Goal: Check status: Check status

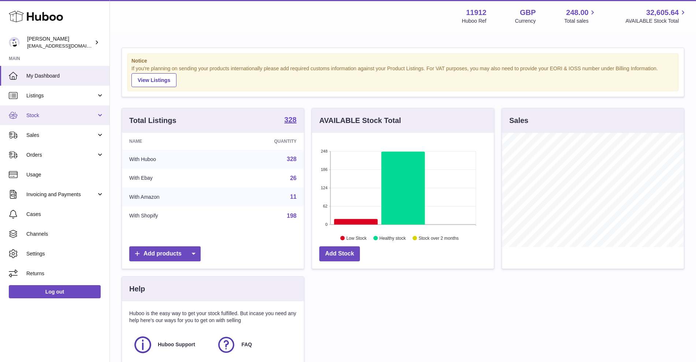
scroll to position [114, 182]
click at [76, 118] on span "Stock" at bounding box center [61, 115] width 70 height 7
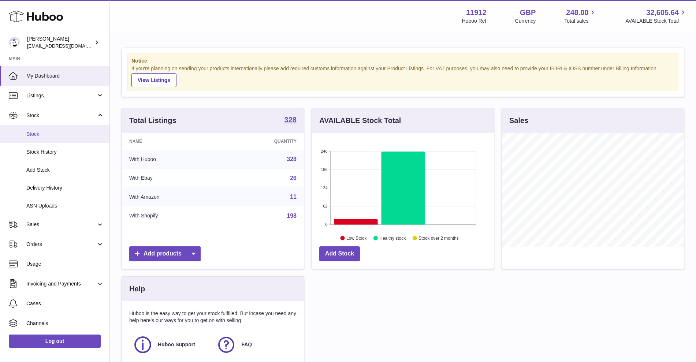
click at [78, 132] on span "Stock" at bounding box center [65, 134] width 78 height 7
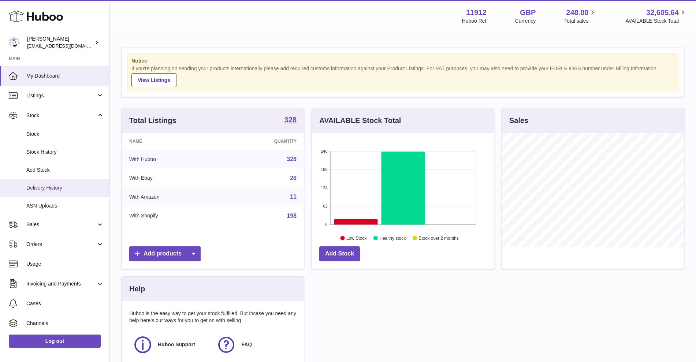
click at [64, 186] on span "Delivery History" at bounding box center [65, 188] width 78 height 7
click at [56, 188] on span "Delivery History" at bounding box center [65, 188] width 78 height 7
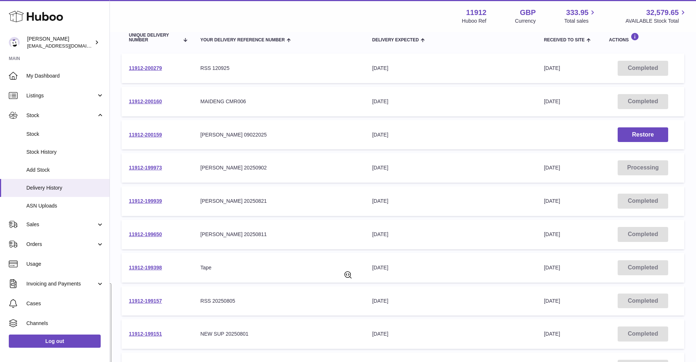
scroll to position [137, 0]
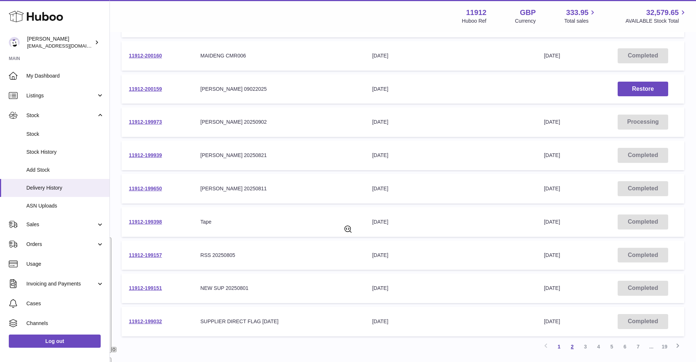
click at [574, 348] on link "2" at bounding box center [572, 346] width 13 height 13
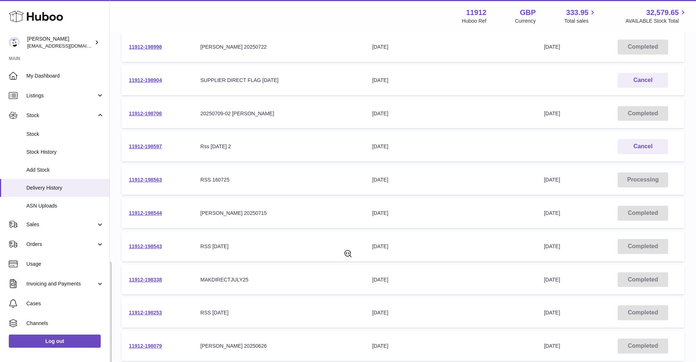
scroll to position [170, 0]
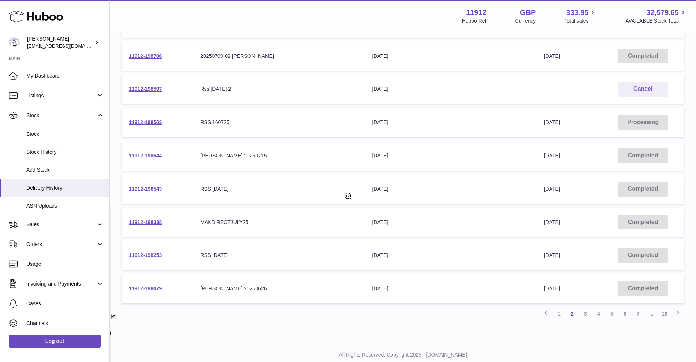
click at [143, 255] on link "11912-198253" at bounding box center [145, 255] width 33 height 6
click at [160, 189] on link "11912-198543" at bounding box center [145, 189] width 33 height 6
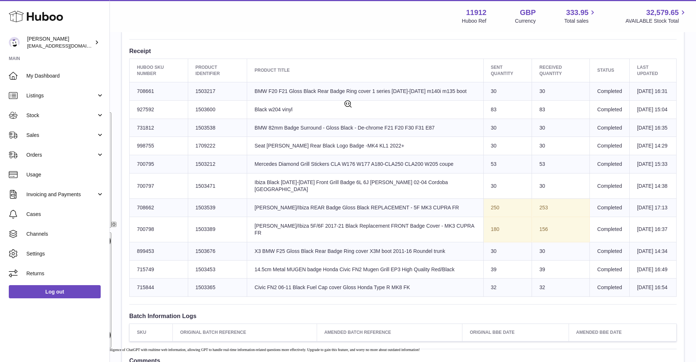
scroll to position [275, 0]
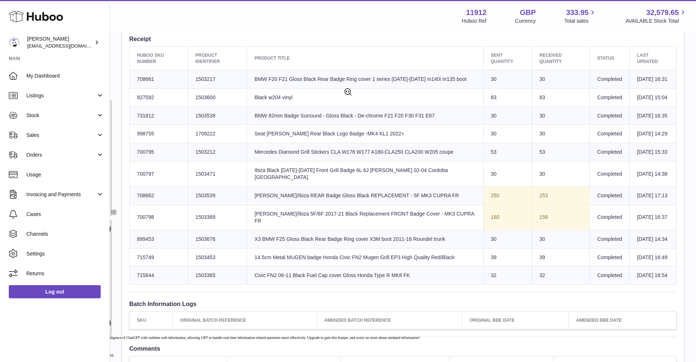
drag, startPoint x: 571, startPoint y: 249, endPoint x: 563, endPoint y: 245, distance: 8.7
click at [571, 230] on td "156" at bounding box center [561, 217] width 58 height 25
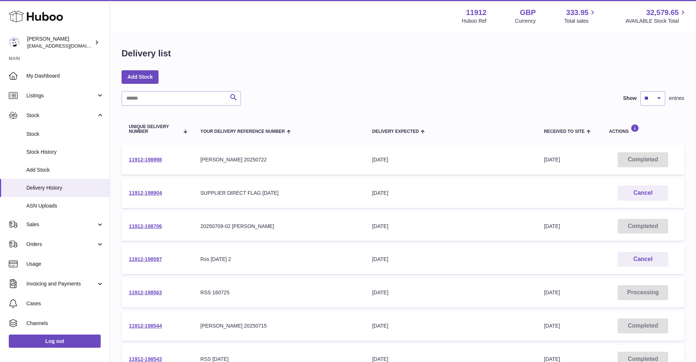
scroll to position [137, 0]
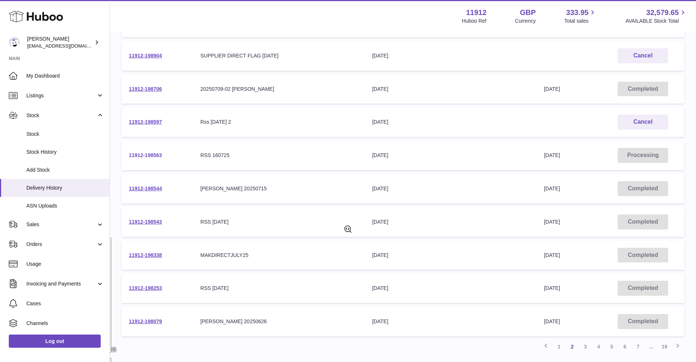
click at [153, 155] on link "11912-198563" at bounding box center [145, 155] width 33 height 6
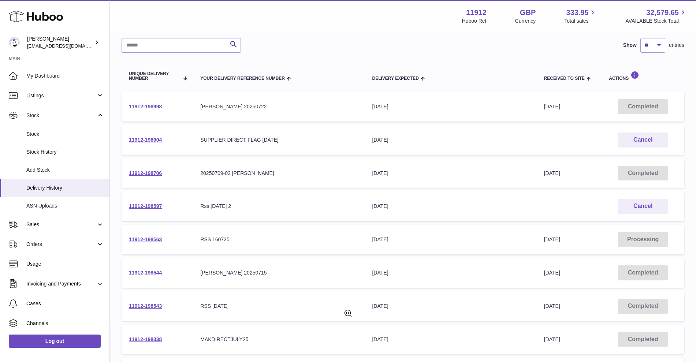
scroll to position [46, 0]
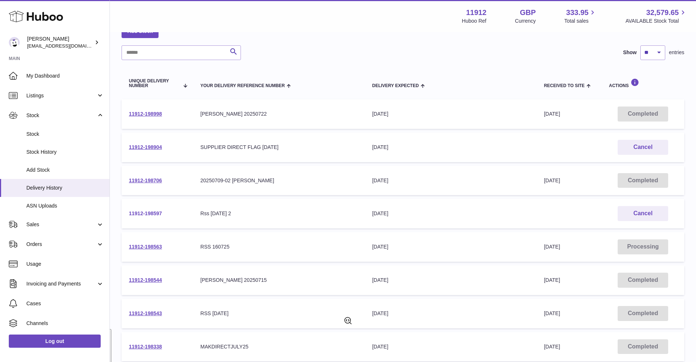
click at [146, 215] on link "11912-198597" at bounding box center [145, 214] width 33 height 6
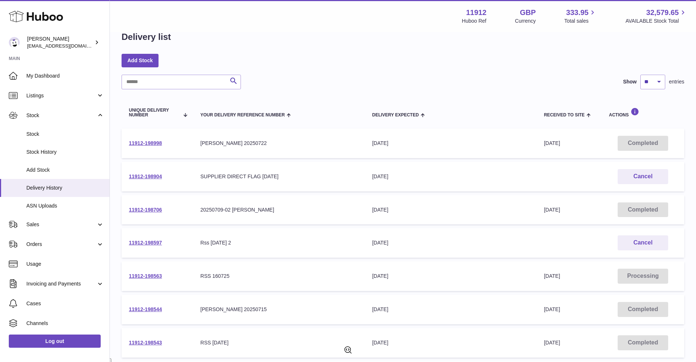
scroll to position [0, 0]
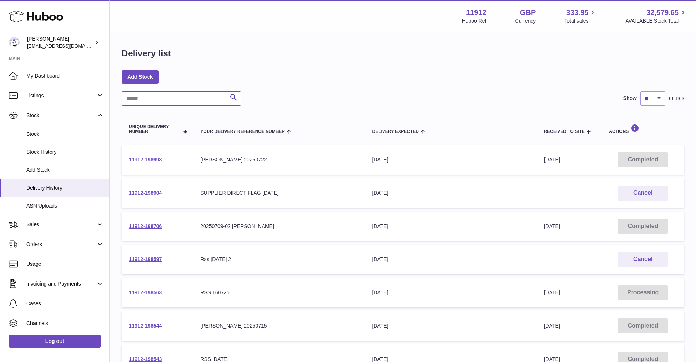
click at [165, 98] on input "text" at bounding box center [181, 98] width 119 height 15
type input "***"
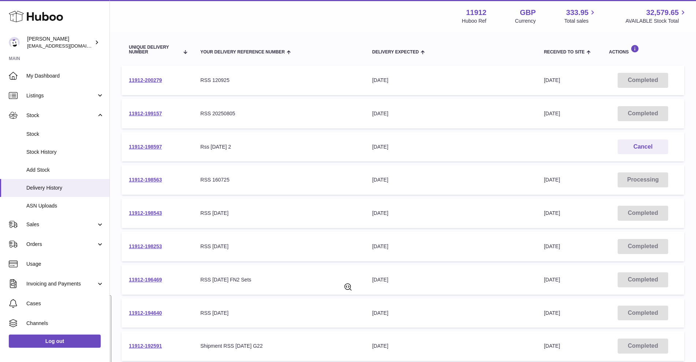
scroll to position [92, 0]
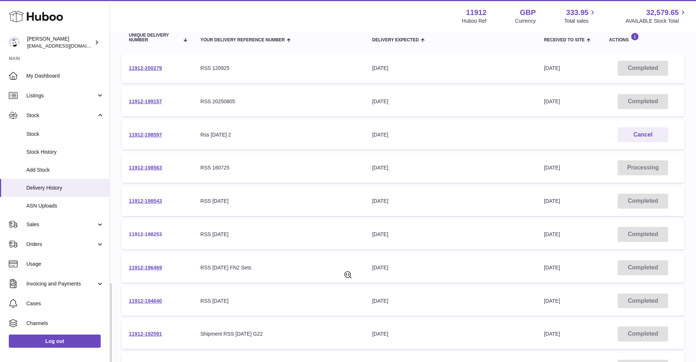
click at [150, 233] on link "11912-198253" at bounding box center [145, 234] width 33 height 6
click at [145, 201] on link "11912-198543" at bounding box center [145, 201] width 33 height 6
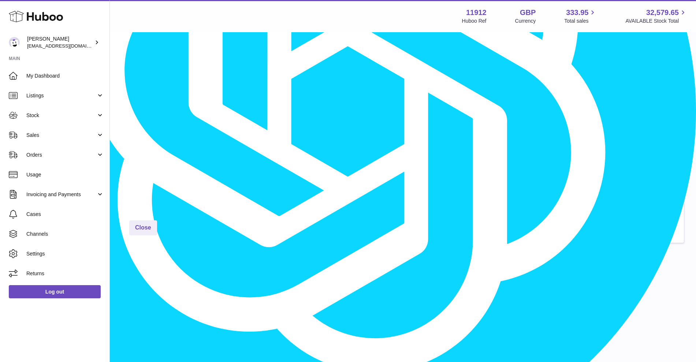
scroll to position [824, 0]
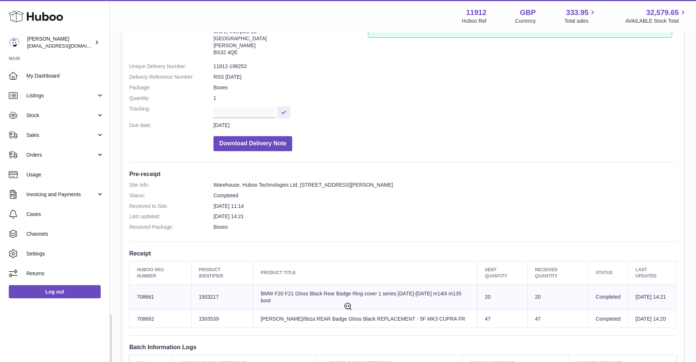
scroll to position [183, 0]
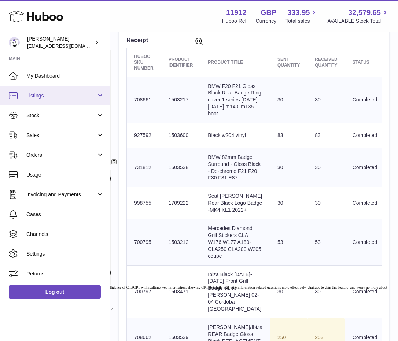
scroll to position [221, 0]
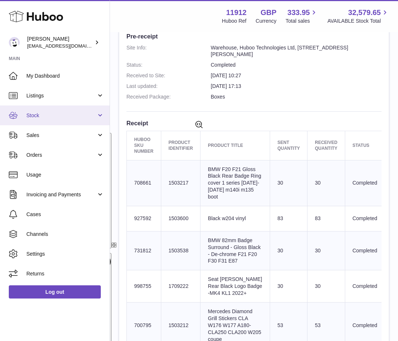
click at [48, 116] on span "Stock" at bounding box center [61, 115] width 70 height 7
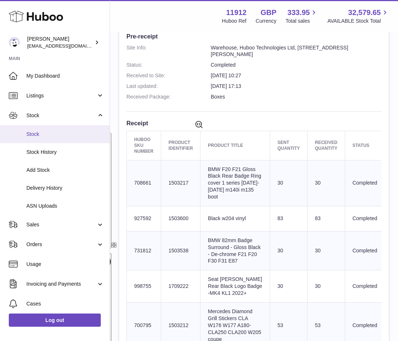
click at [45, 134] on span "Stock" at bounding box center [65, 134] width 78 height 7
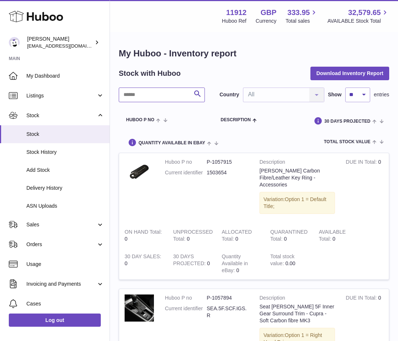
click at [164, 99] on input "text" at bounding box center [162, 95] width 86 height 15
type input "***"
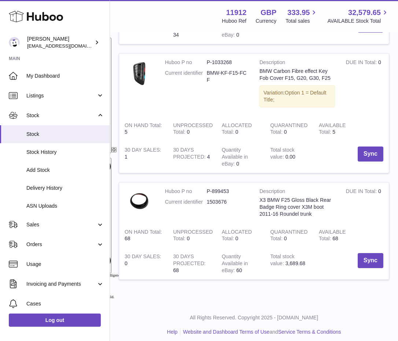
scroll to position [321, 0]
